Goal: Task Accomplishment & Management: Manage account settings

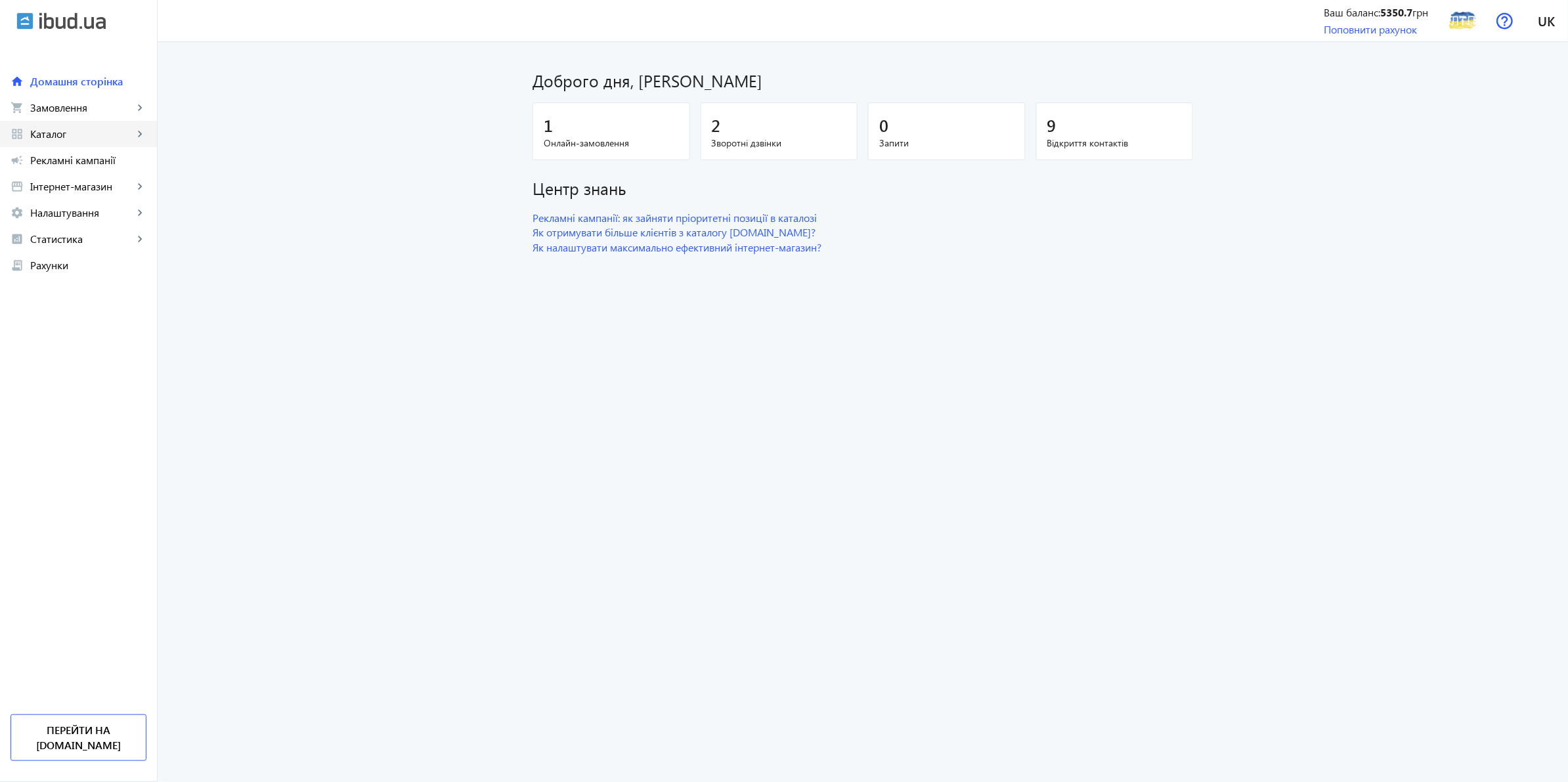
click at [81, 128] on span "Каталог" at bounding box center [82, 133] width 103 height 13
click at [76, 155] on span "Товари" at bounding box center [96, 160] width 102 height 13
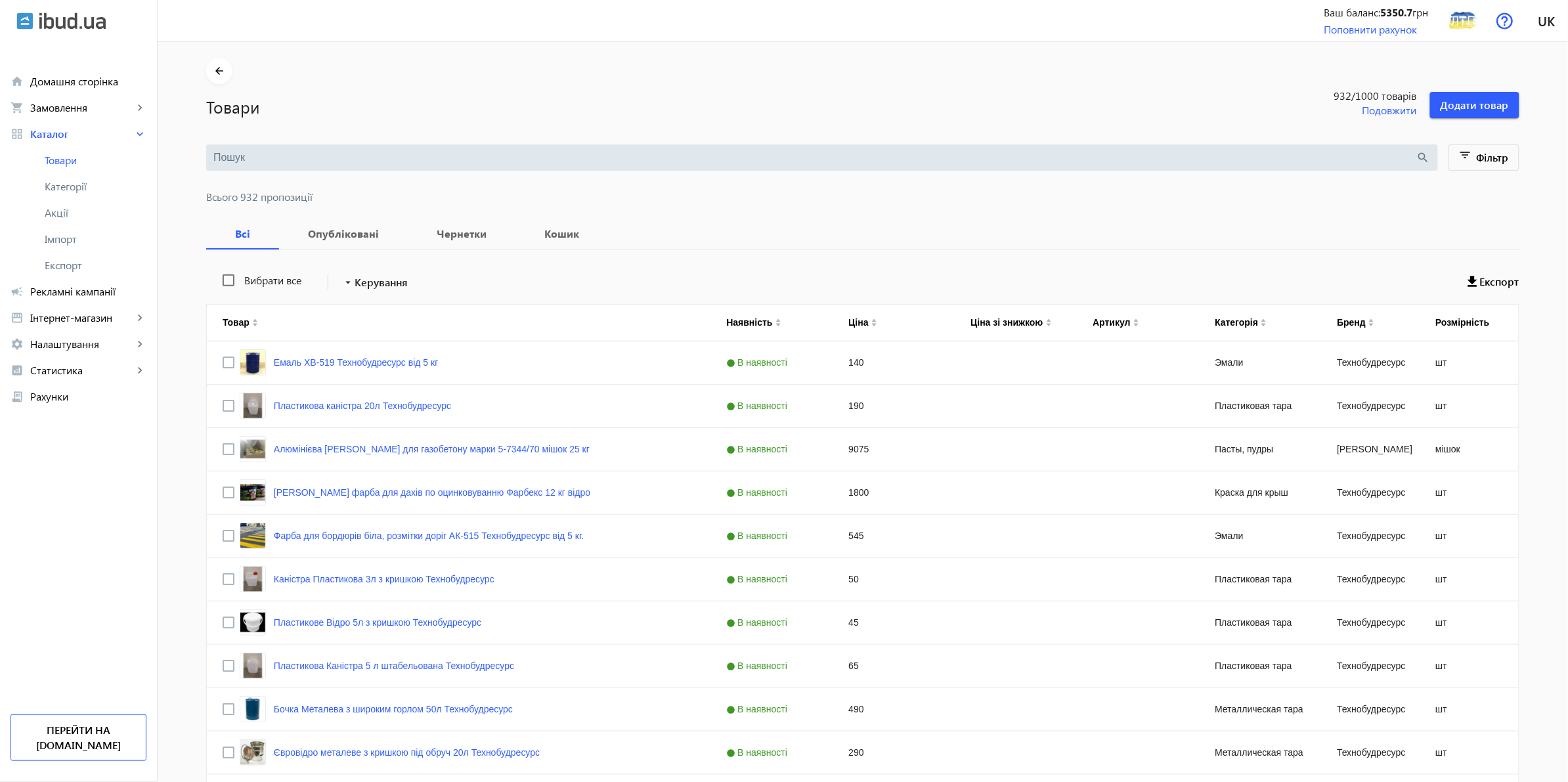
click at [385, 160] on input "search" at bounding box center [815, 157] width 1203 height 14
paste input "Пластикова синя каністра 5 літрів Технобудресурс"
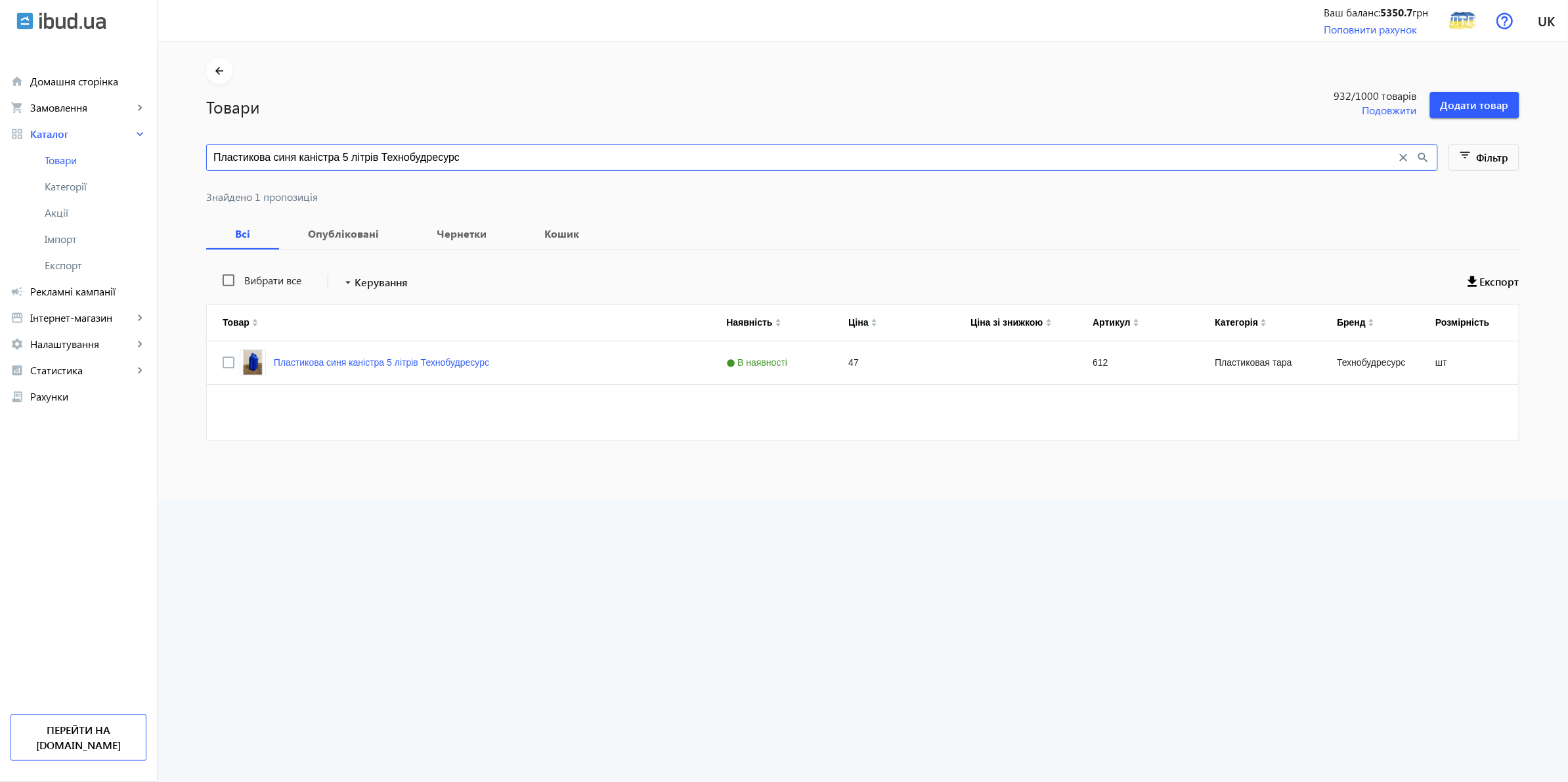
type input "Пластикова синя каністра 5 літрів Технобудресурс"
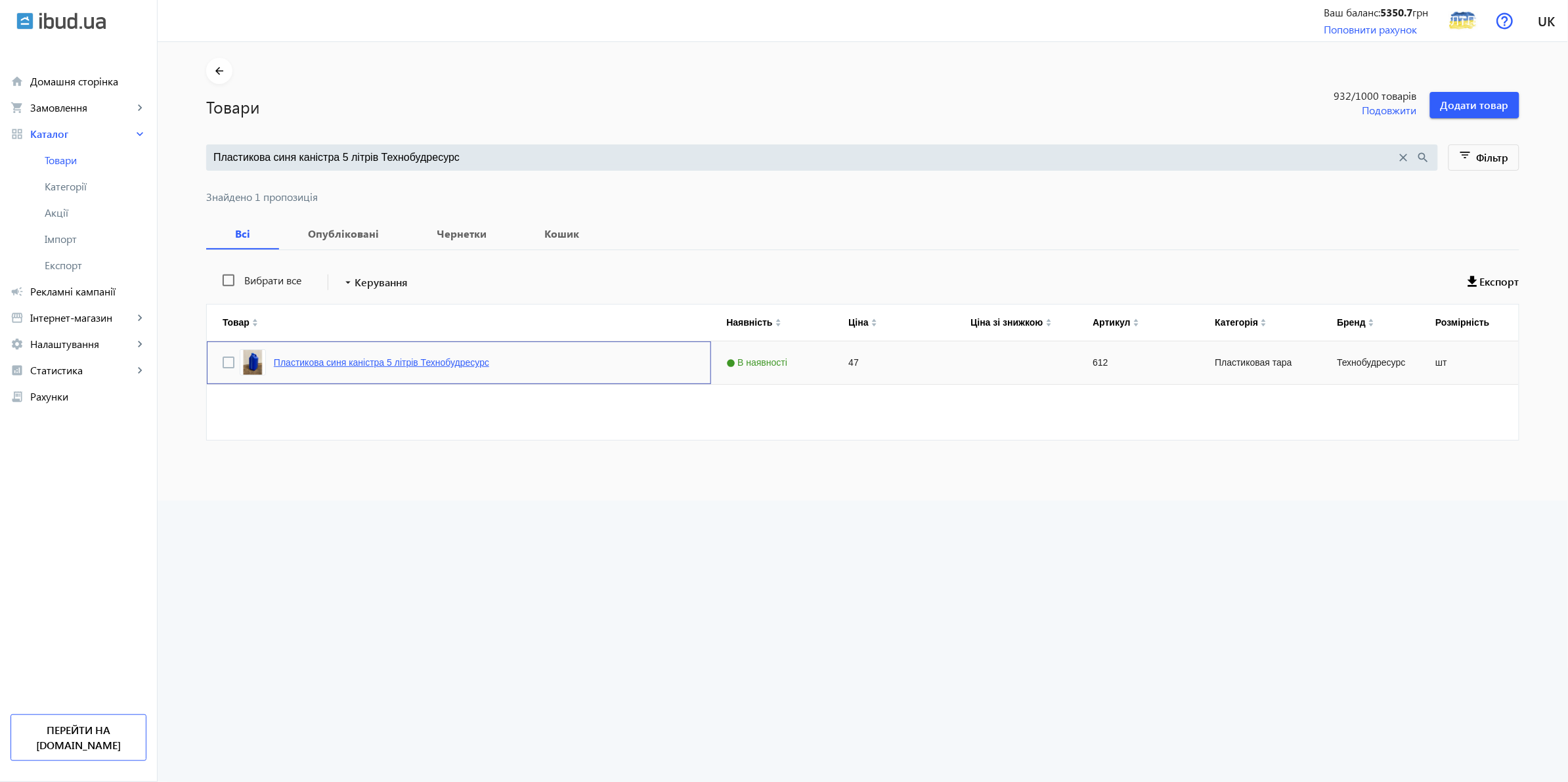
click at [401, 363] on link "Пластикова синя каністра 5 літрів Технобудресурс" at bounding box center [381, 362] width 216 height 10
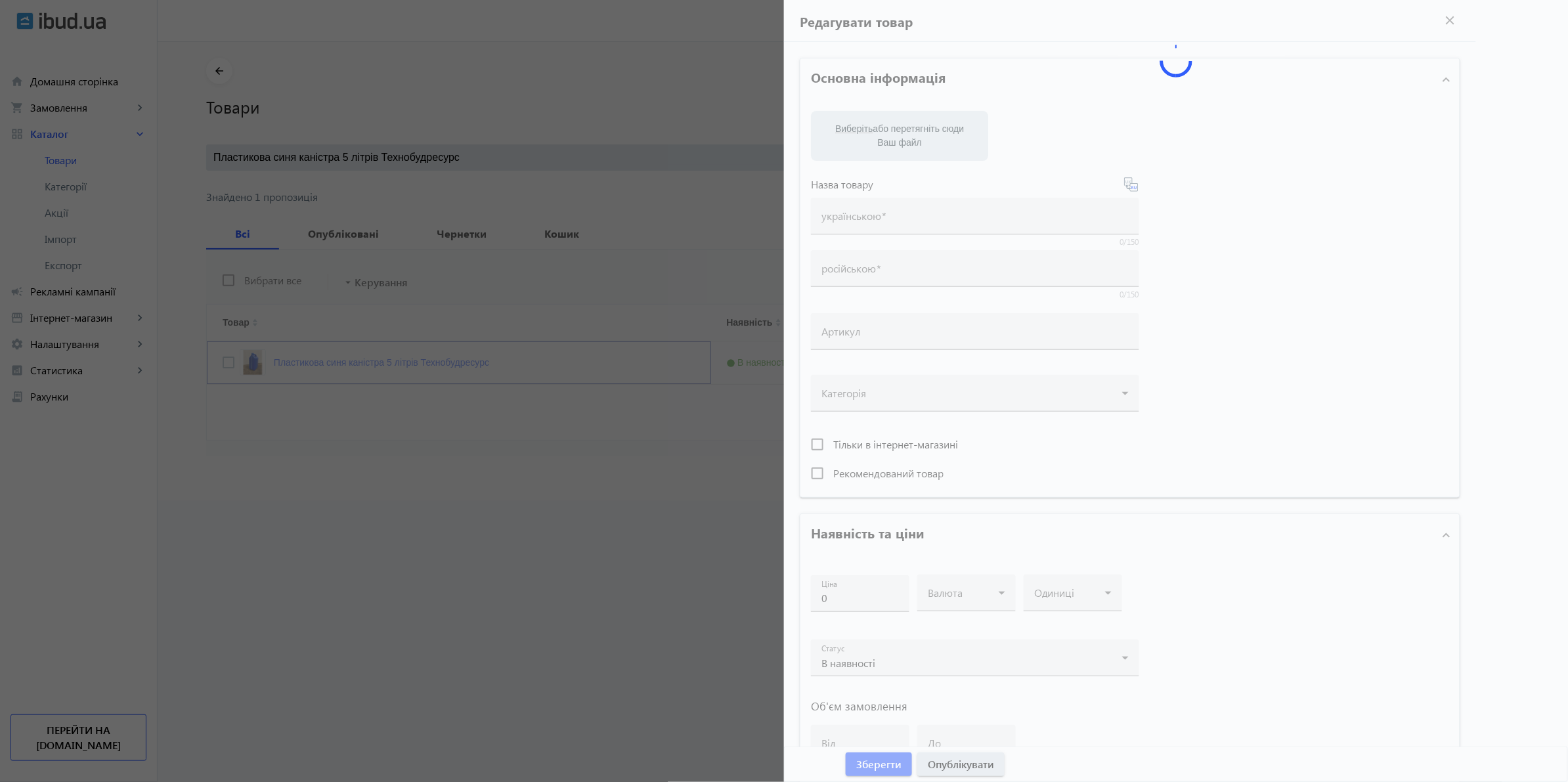
type input "Пластикова синя каністра 5 літрів Технобудресурс"
type input "Пластиковая синяя канистра 5 литров Технобудресурс"
type input "612"
type input "47"
type input "1"
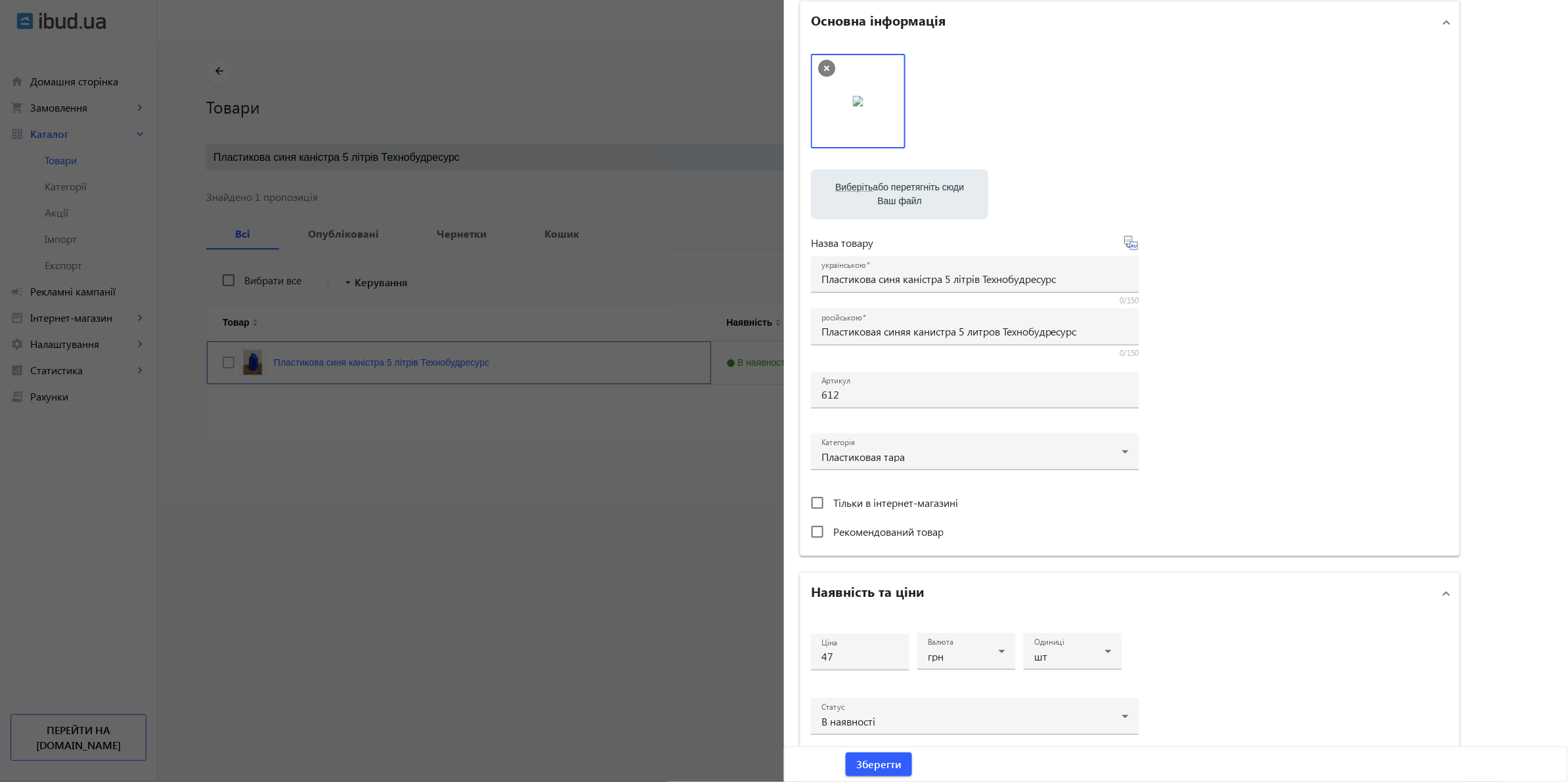
scroll to position [82, 0]
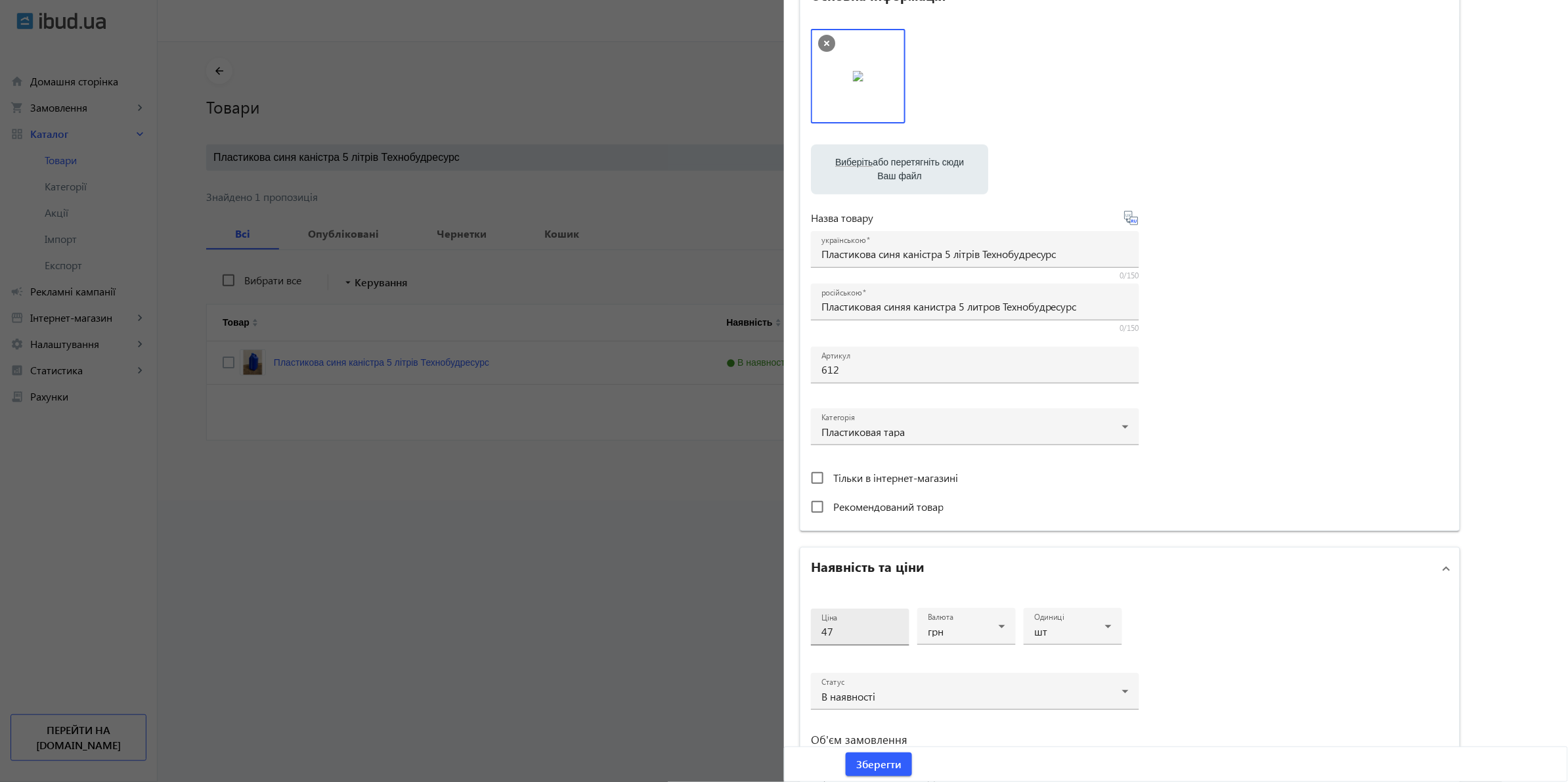
click at [860, 621] on div "Ціна 47" at bounding box center [860, 627] width 77 height 37
type input "4"
type input "55"
click at [887, 769] on span "Зберегти" at bounding box center [878, 763] width 45 height 14
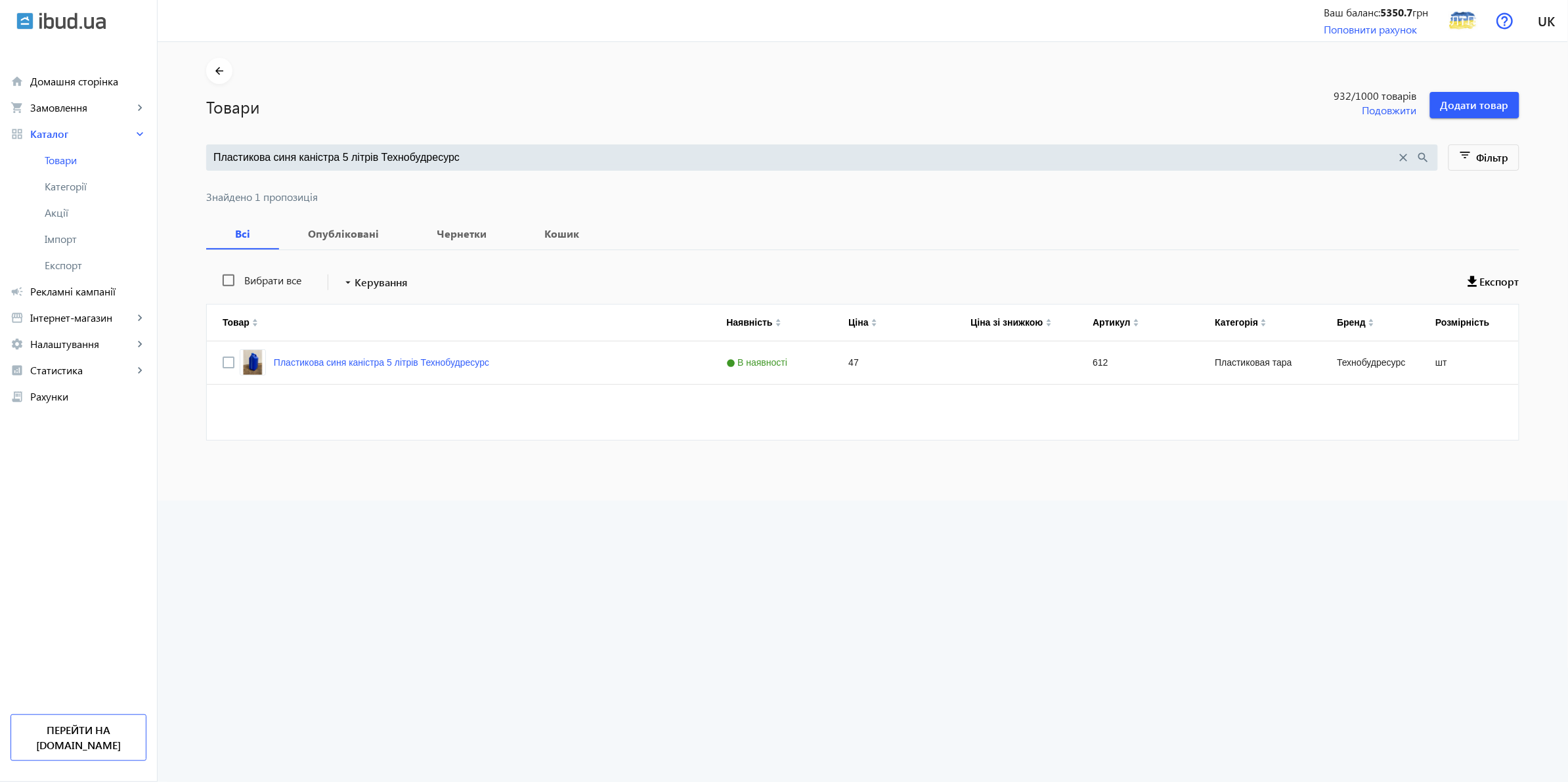
scroll to position [0, 0]
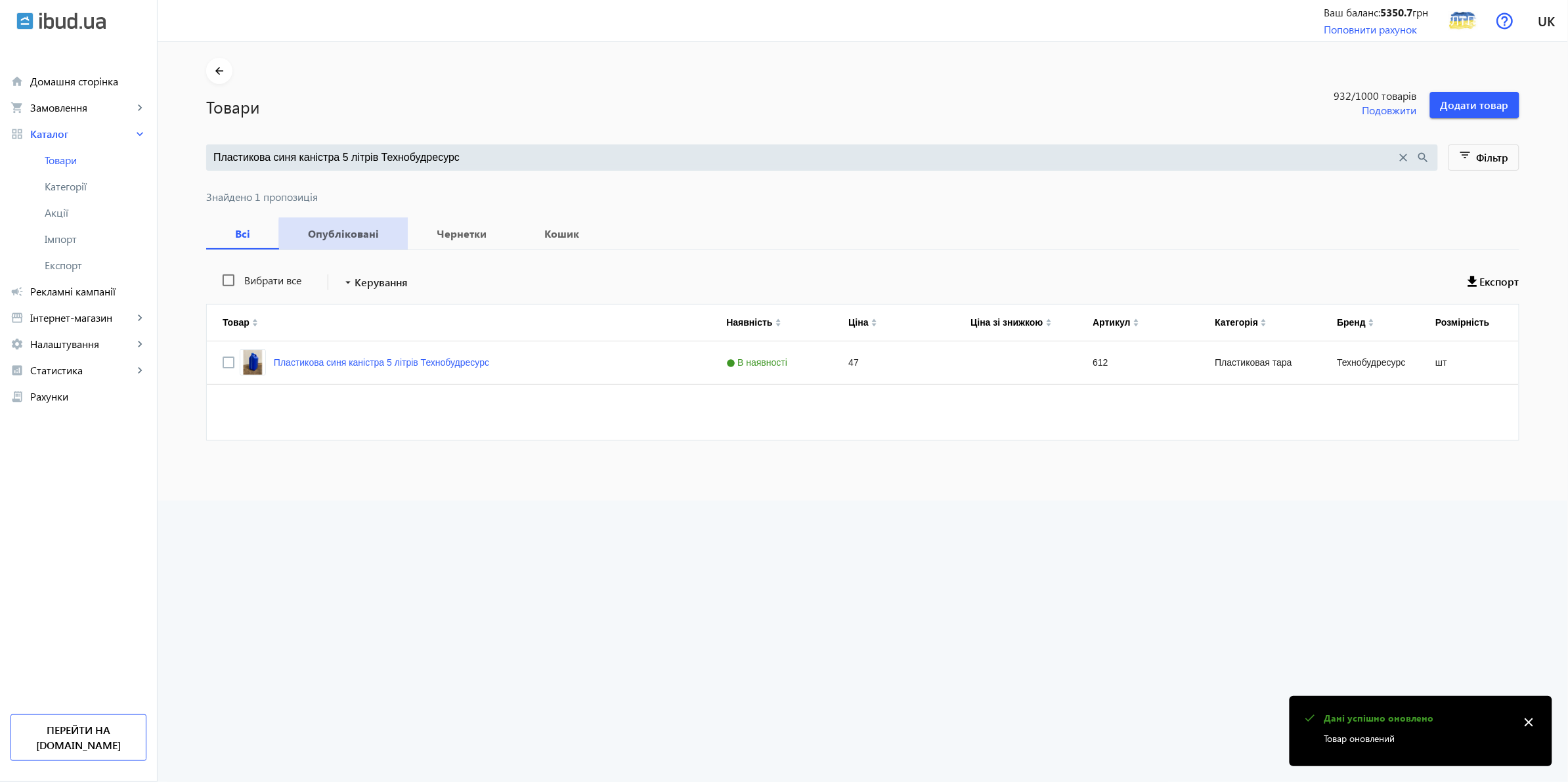
click at [359, 235] on b "Опубліковані" at bounding box center [343, 233] width 97 height 10
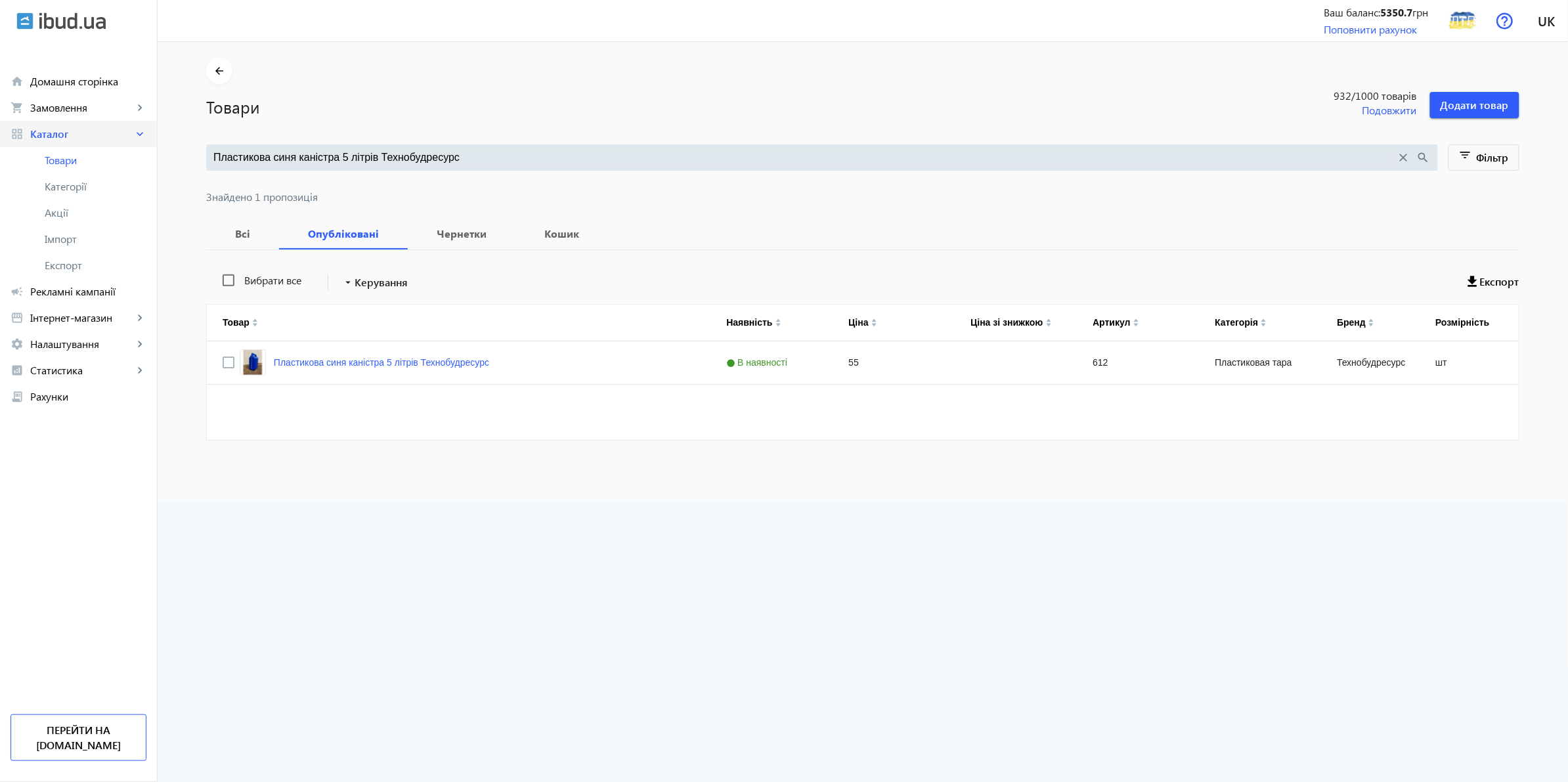
drag, startPoint x: 491, startPoint y: 155, endPoint x: 109, endPoint y: 128, distance: 383.0
click at [111, 125] on div "arrow_back home Домашня сторінка shopping_cart Замовлення keyboard_arrow_right …" at bounding box center [784, 391] width 1568 height 782
type input "тара"
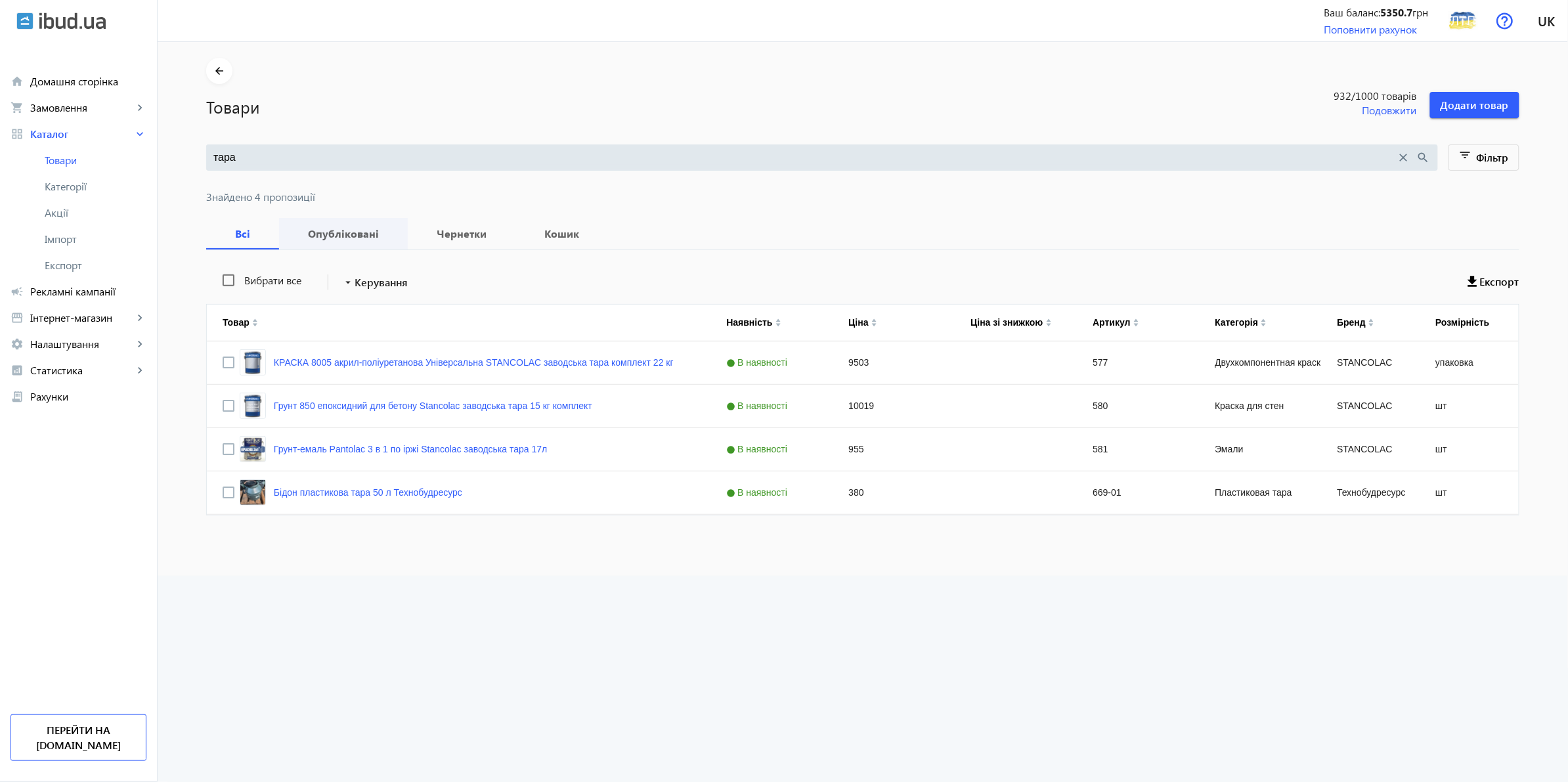
click at [335, 228] on b "Опубліковані" at bounding box center [343, 233] width 97 height 10
click at [1493, 168] on button "filter_list Фільтр" at bounding box center [1484, 157] width 71 height 26
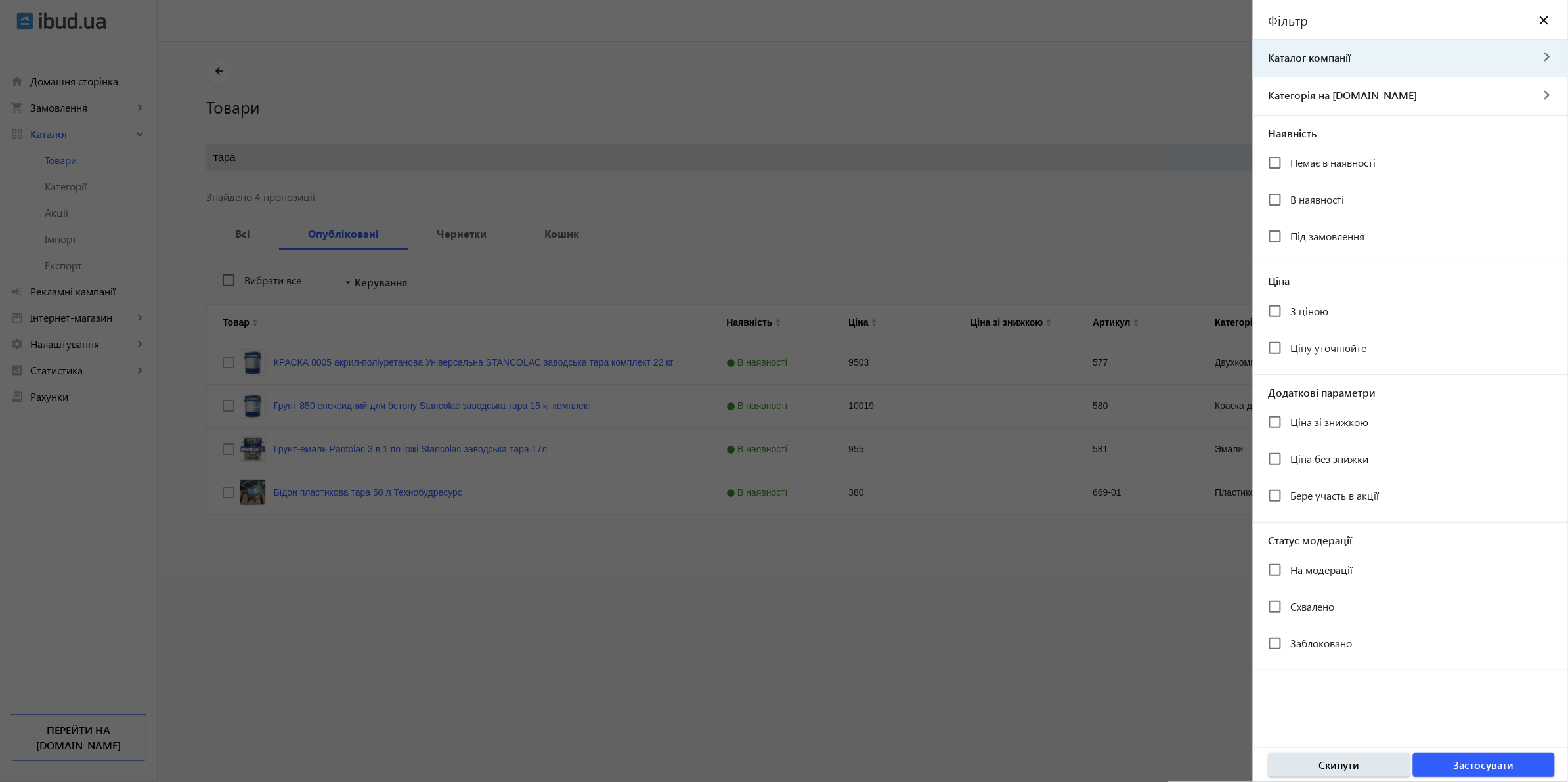
click at [1396, 65] on span "Каталог компанії" at bounding box center [1392, 58] width 279 height 14
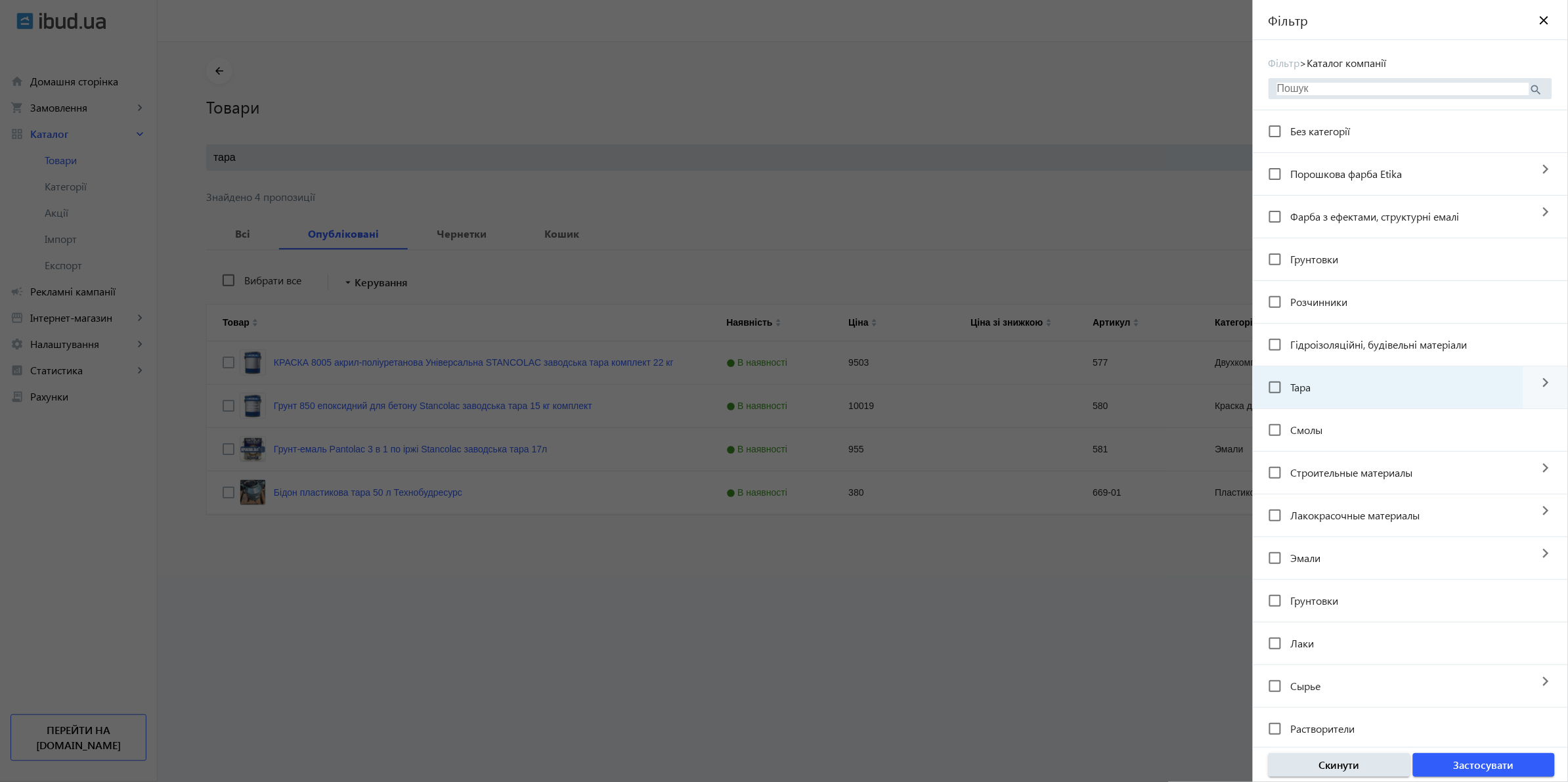
click at [1354, 385] on mat-checkbox "Тара" at bounding box center [1396, 387] width 255 height 26
click at [1271, 385] on input "Тара" at bounding box center [1275, 387] width 26 height 26
checkbox input "true"
click at [1517, 764] on span "button" at bounding box center [1483, 764] width 142 height 31
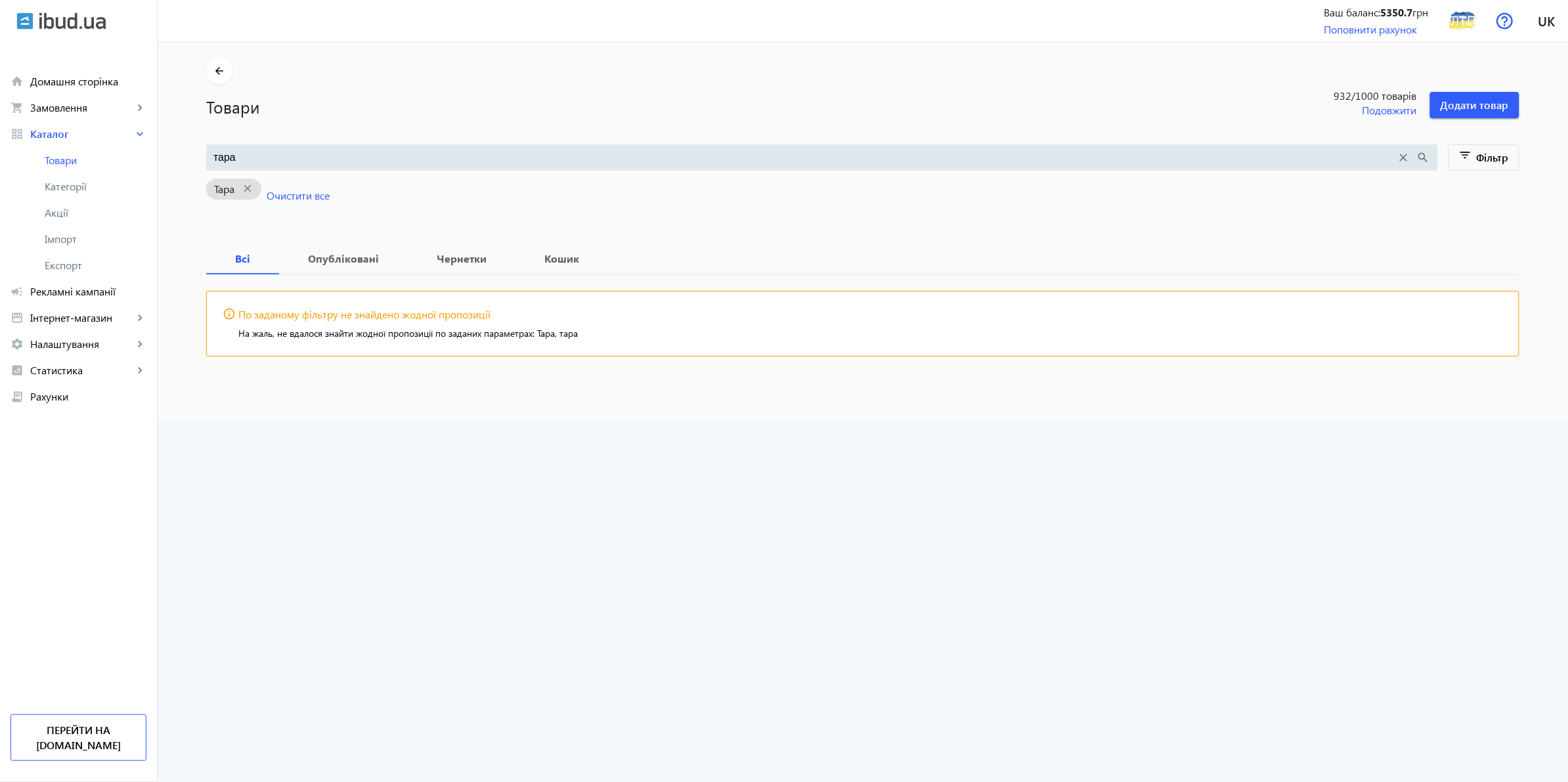
drag, startPoint x: 286, startPoint y: 162, endPoint x: 175, endPoint y: 142, distance: 112.8
click at [175, 142] on mat-sidenav-content "arrow_back Товари 932 /1000 товарів Подовжити Додати товар тара close search fi…" at bounding box center [863, 230] width 1410 height 378
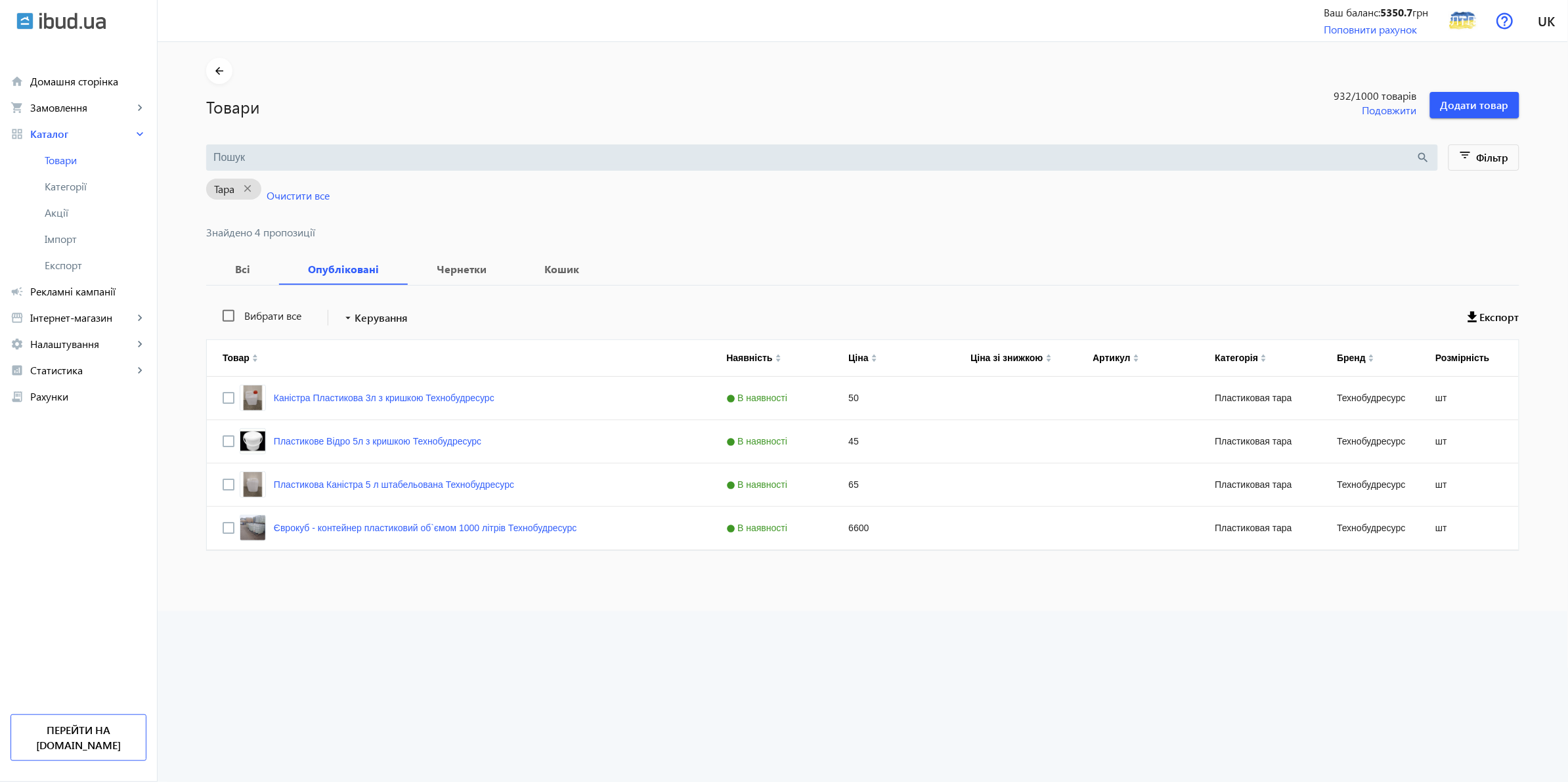
click at [260, 155] on input "search" at bounding box center [815, 157] width 1203 height 14
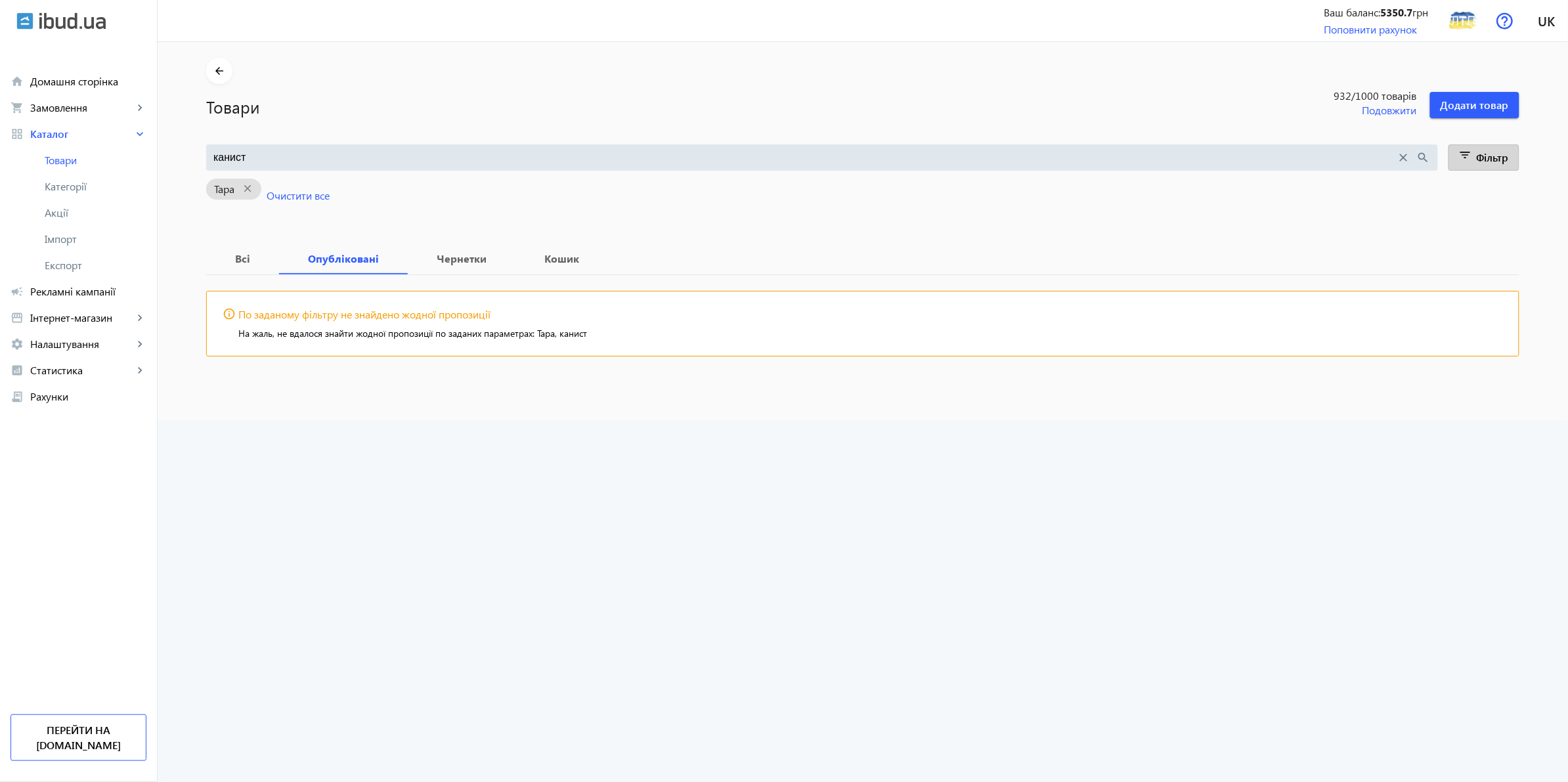
click at [1486, 164] on span "Фільтр" at bounding box center [1492, 157] width 32 height 14
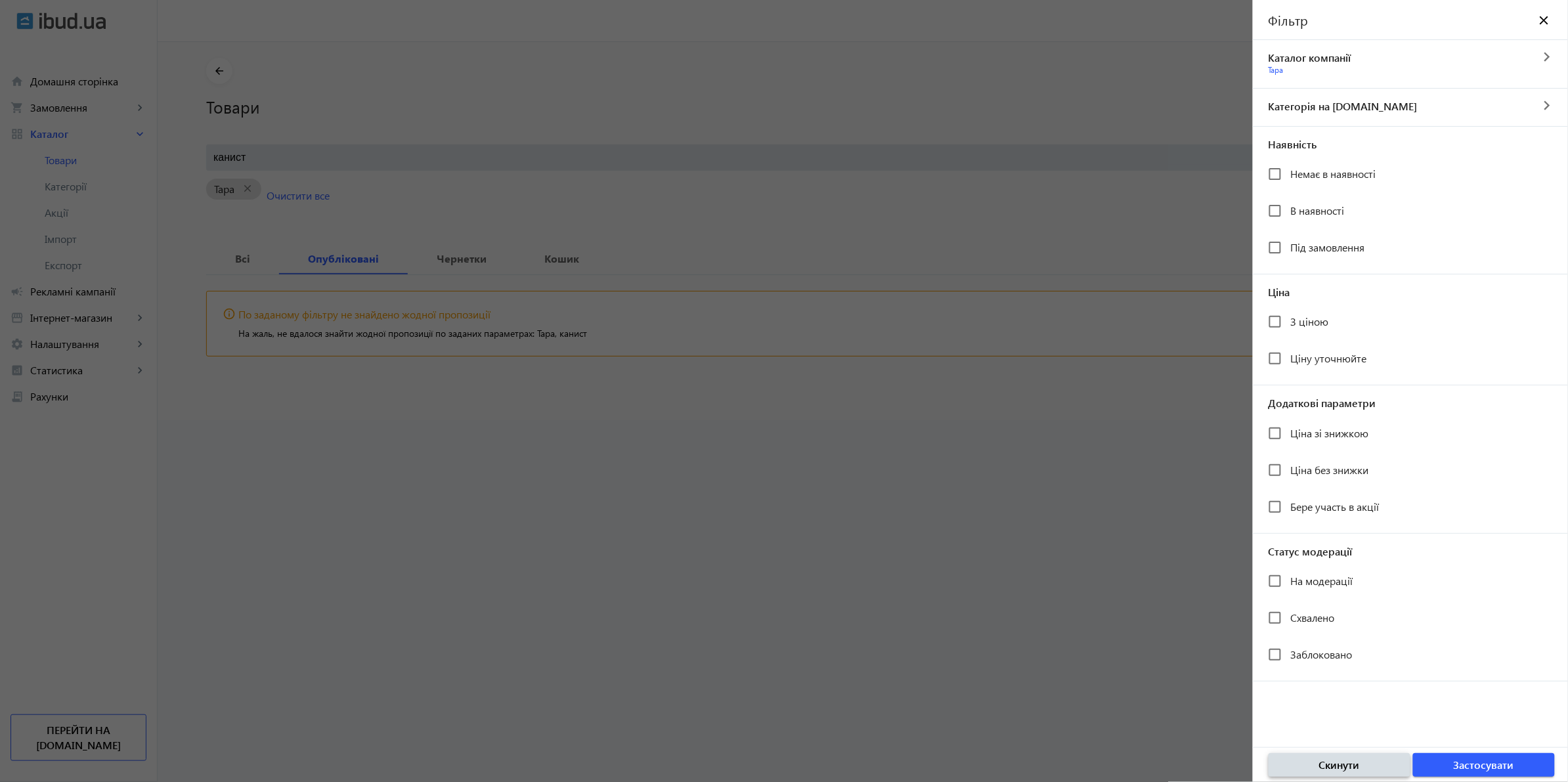
click at [1344, 768] on span "Скинути" at bounding box center [1340, 764] width 41 height 14
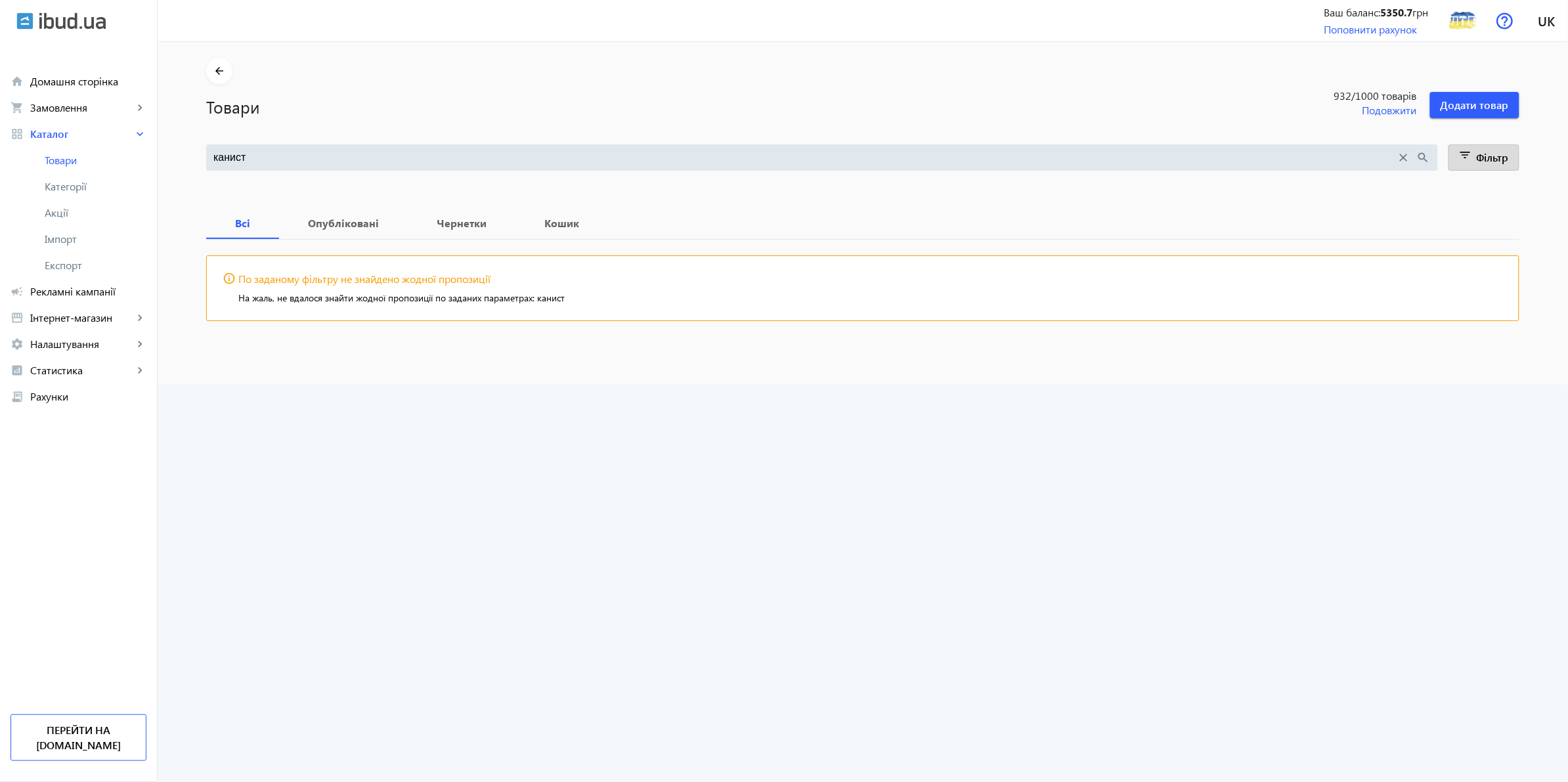
click at [285, 159] on input "канист" at bounding box center [804, 157] width 1183 height 14
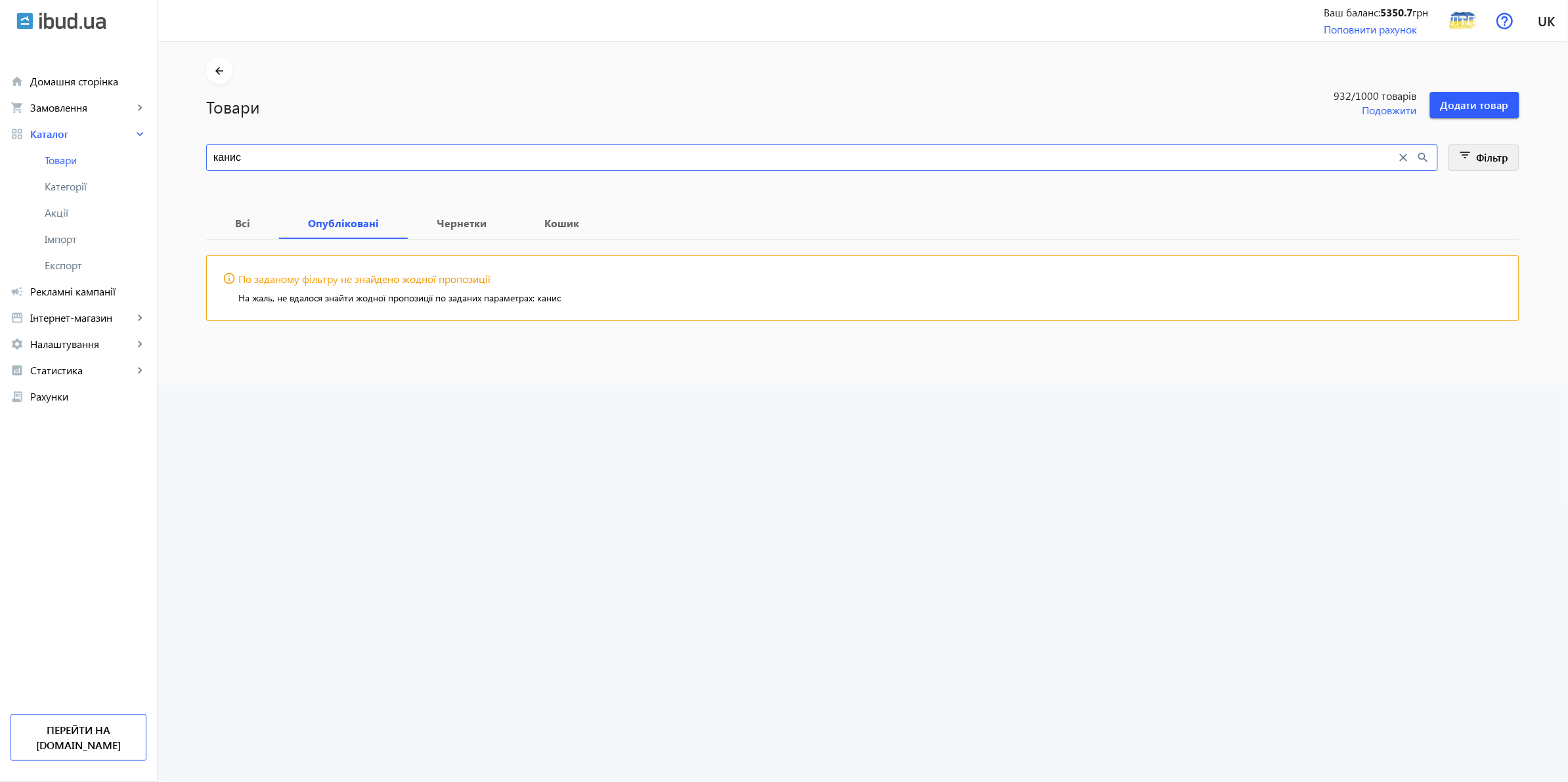
type input "канис"
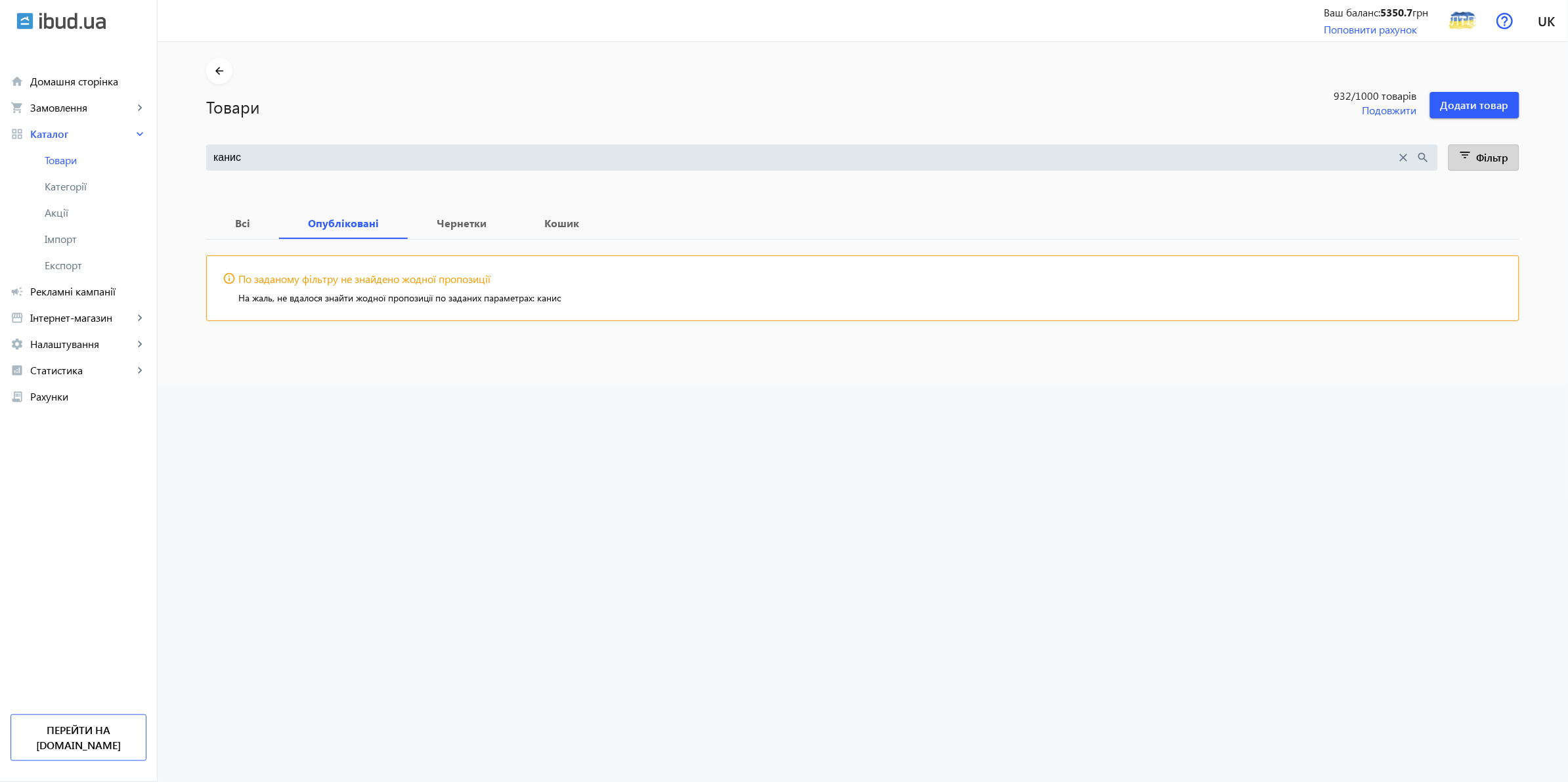
click at [1486, 152] on span "Фільтр" at bounding box center [1492, 157] width 32 height 14
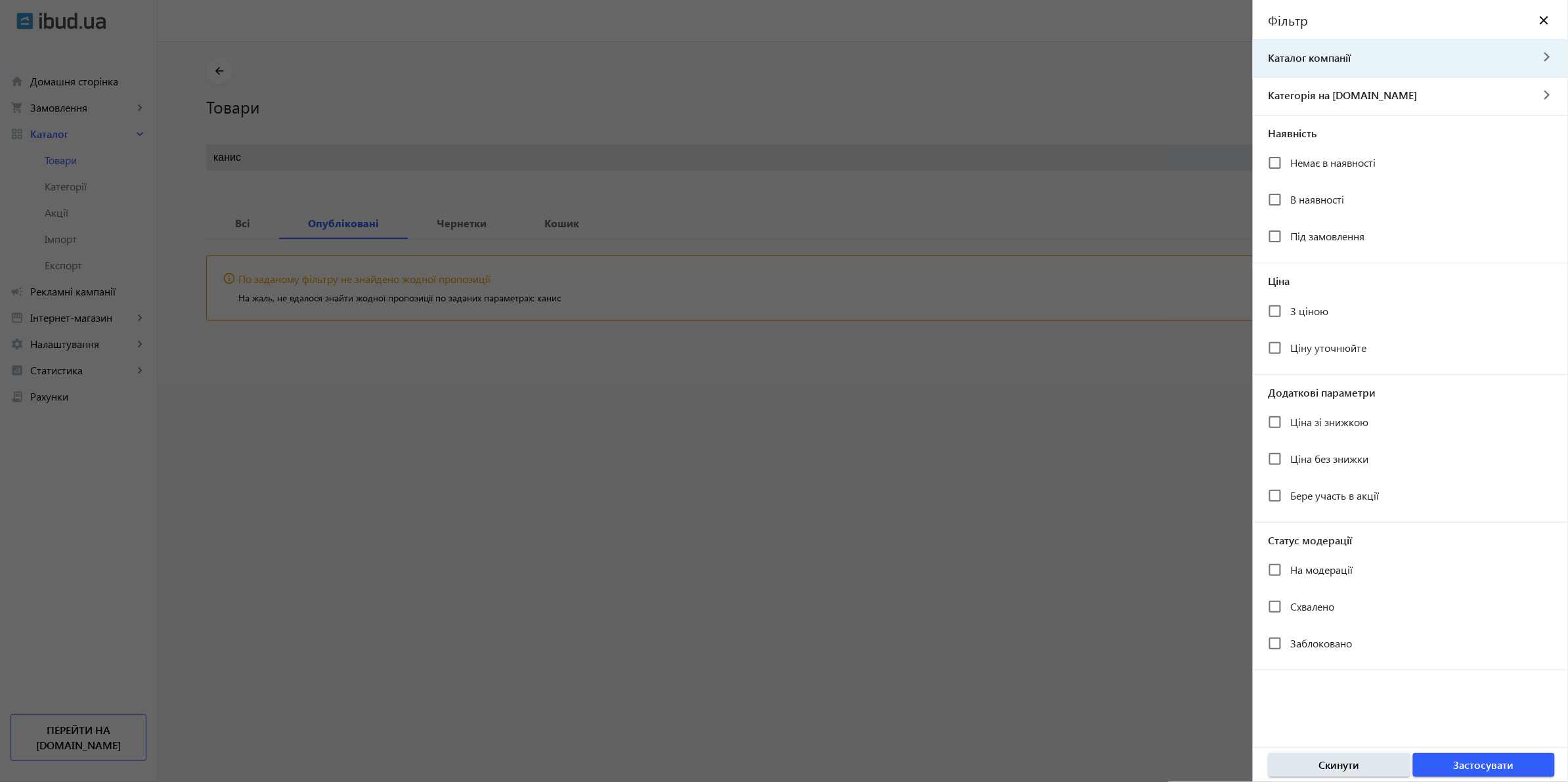
click at [1393, 62] on span "Каталог компанії" at bounding box center [1392, 58] width 279 height 14
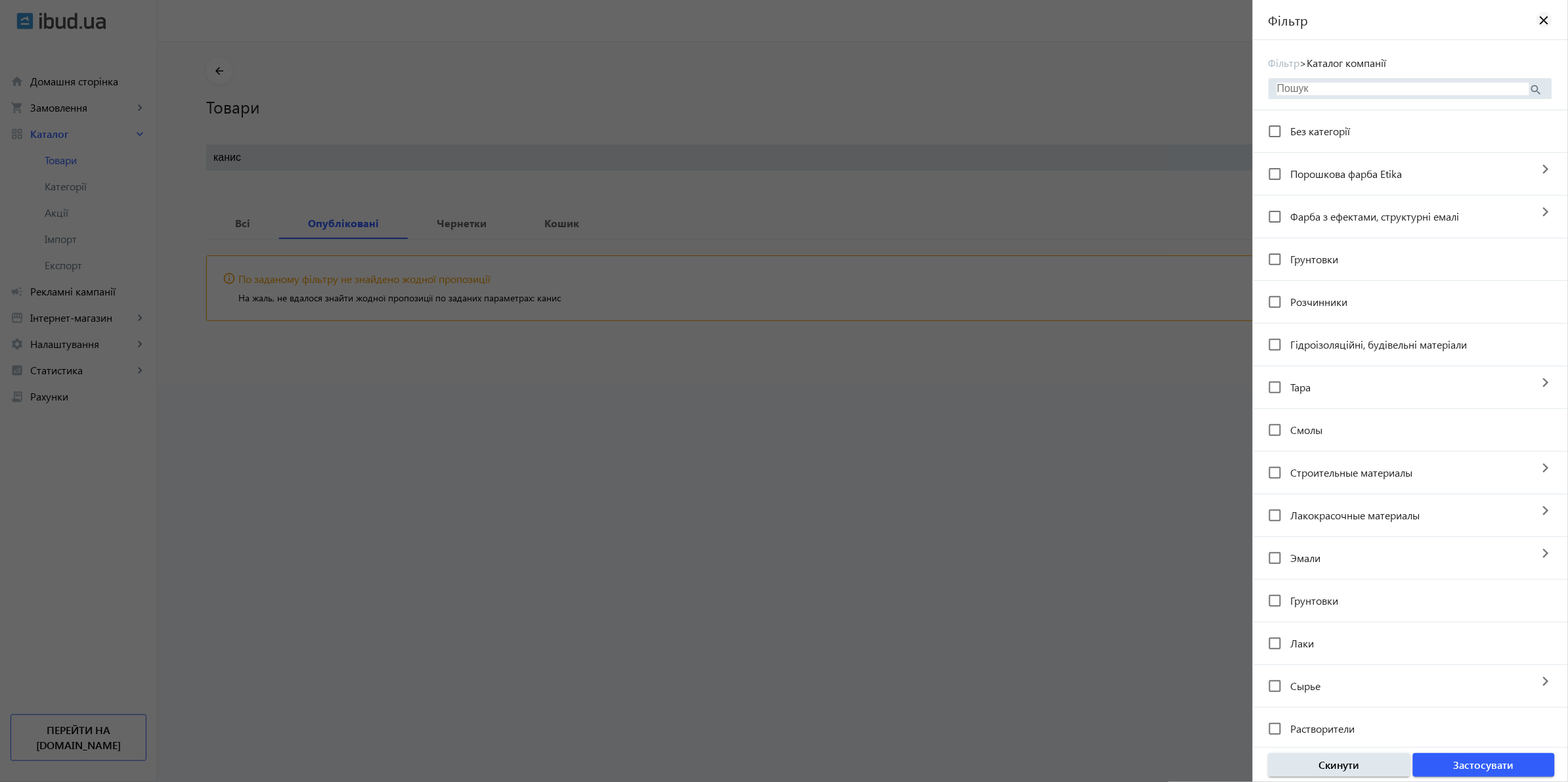
click at [1537, 17] on mat-icon "close" at bounding box center [1543, 19] width 13 height 13
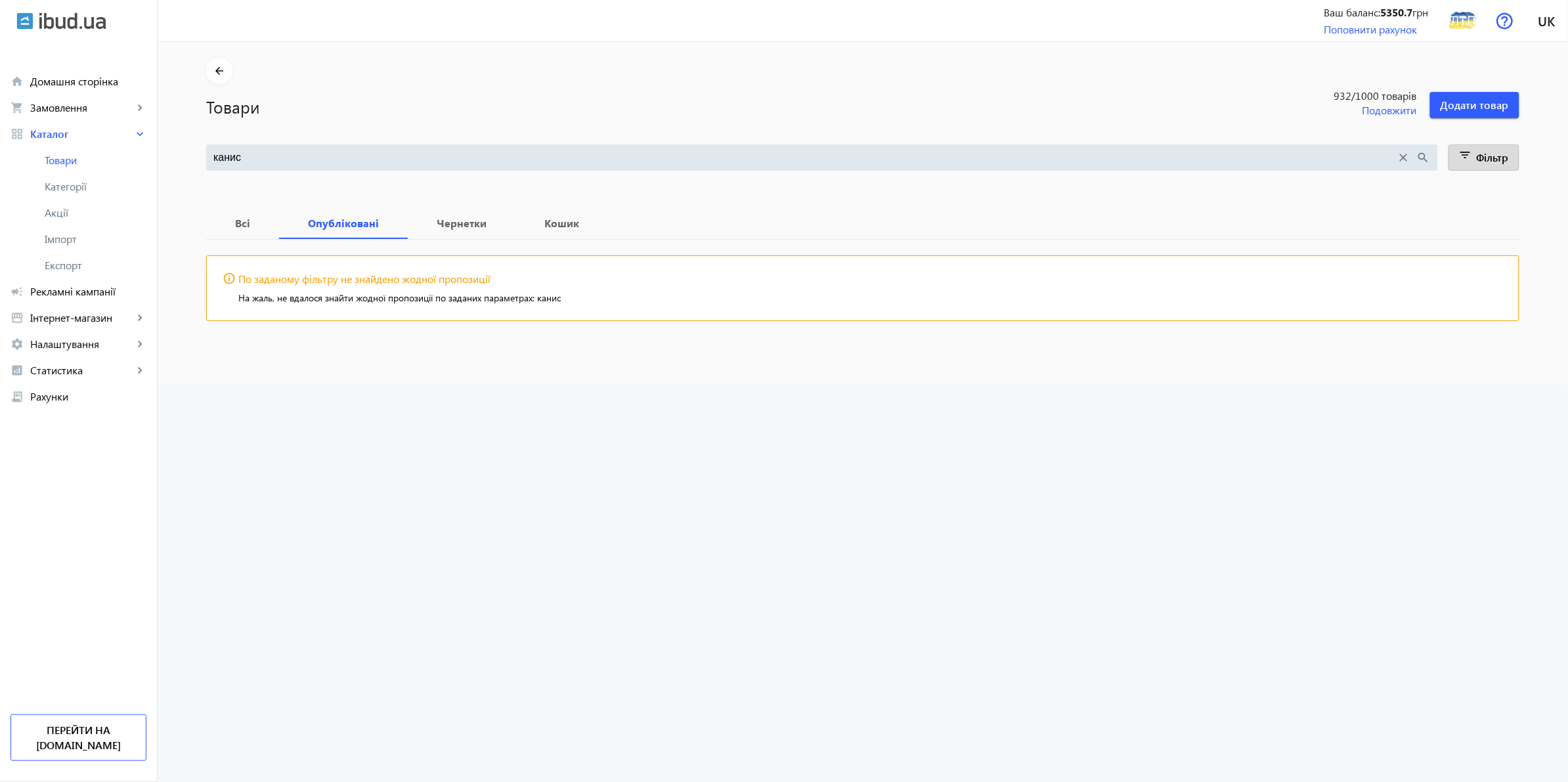
click at [267, 160] on input "канис" at bounding box center [804, 157] width 1183 height 14
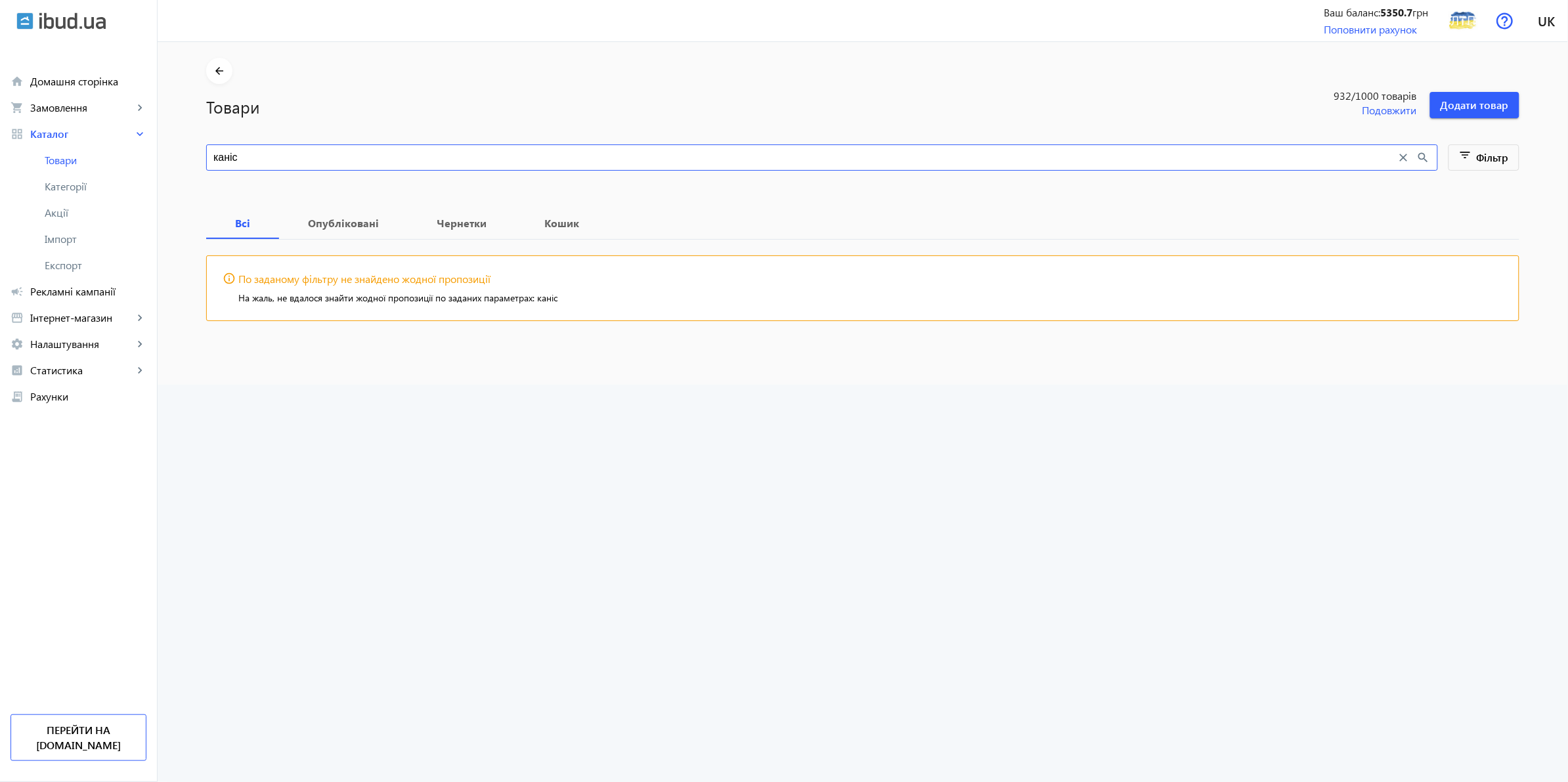
click at [290, 155] on input "каніс" at bounding box center [804, 157] width 1183 height 14
type input "каністра"
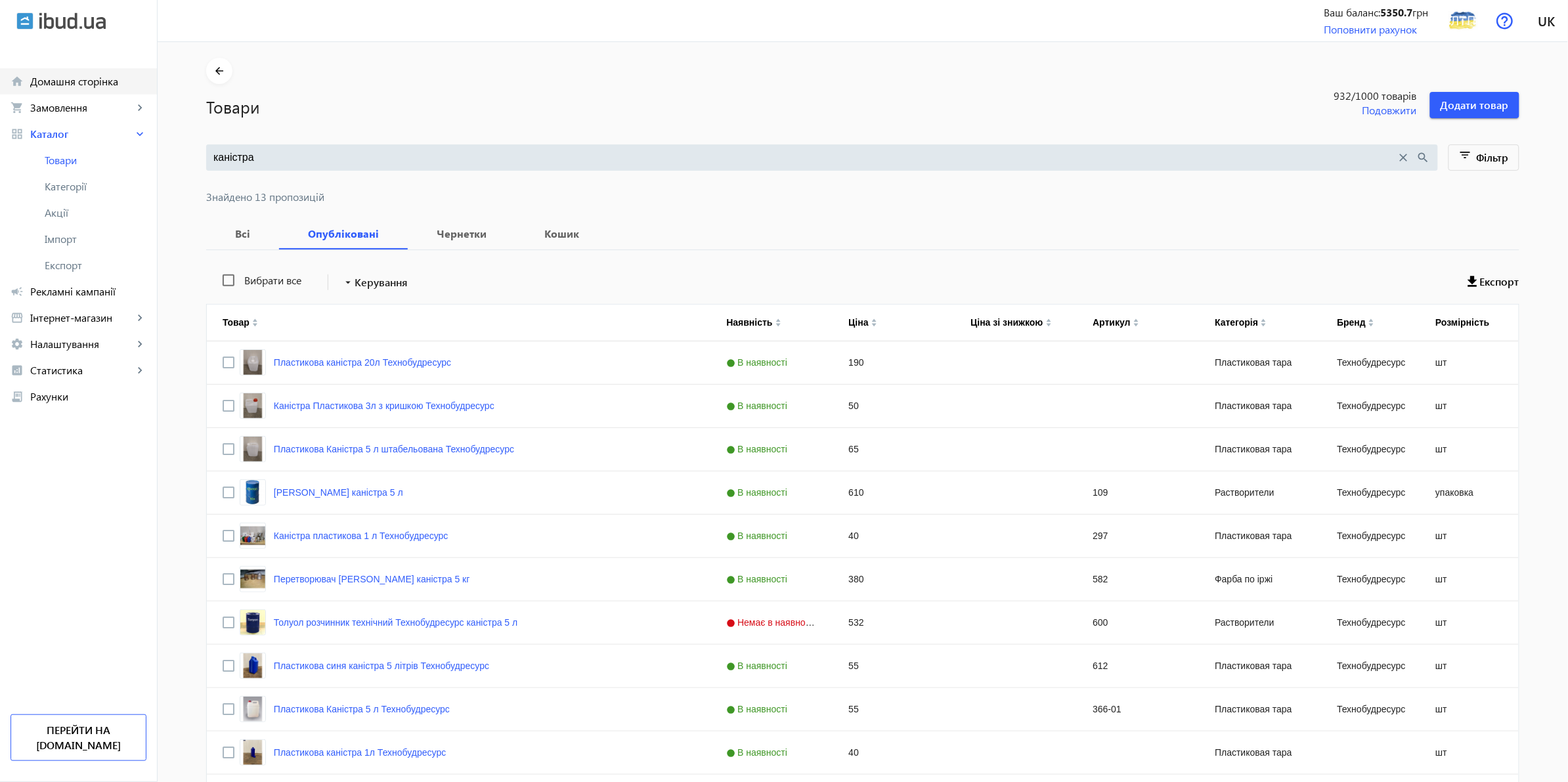
click at [51, 80] on span "Домашня сторінка" at bounding box center [88, 81] width 116 height 13
